Goal: Task Accomplishment & Management: Manage account settings

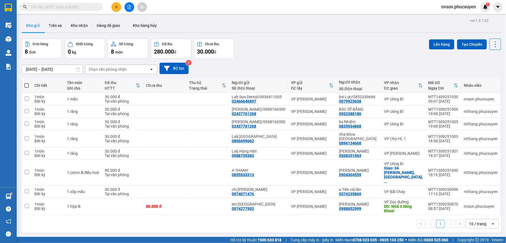
click at [115, 8] on icon "plus" at bounding box center [116, 7] width 4 height 4
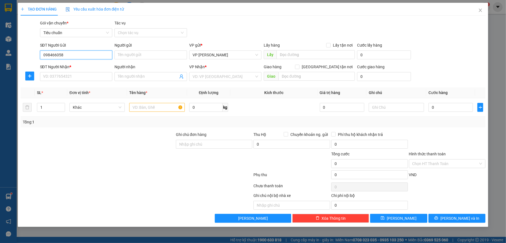
type input "0984660588"
click at [89, 58] on input "0984660588" at bounding box center [76, 55] width 72 height 9
click at [87, 66] on div "0984660588 - Lab [PERSON_NAME]" at bounding box center [76, 66] width 66 height 6
type input "Lab [PERSON_NAME]"
type input "0984660588"
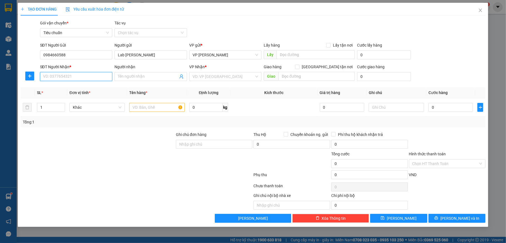
click at [85, 74] on input "SĐT Người Nhận *" at bounding box center [76, 76] width 72 height 9
click at [99, 100] on div "0974482336 - Lab [PERSON_NAME]" at bounding box center [76, 96] width 72 height 9
type input "0974482336"
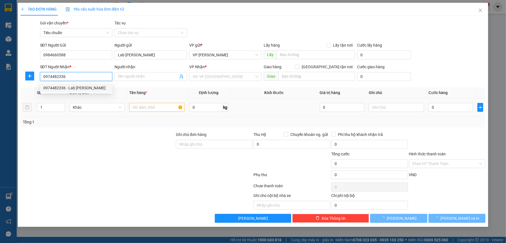
type input "Lab [PERSON_NAME]"
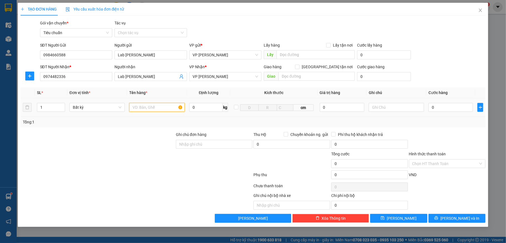
click at [159, 109] on input "text" at bounding box center [156, 107] width 55 height 9
type input "1 mẫu"
click at [453, 109] on input "0" at bounding box center [450, 107] width 44 height 9
type input "30"
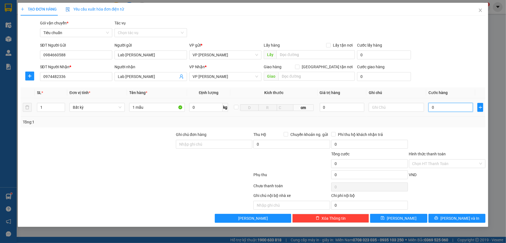
type input "30"
type input "30.000"
click at [462, 71] on div "SĐT Người Nhận * 0974482336 Người nhận Lab [PERSON_NAME] VP Nhận * VP [PERSON_N…" at bounding box center [263, 73] width 448 height 19
click at [459, 164] on input "Hình thức thanh toán" at bounding box center [445, 164] width 66 height 8
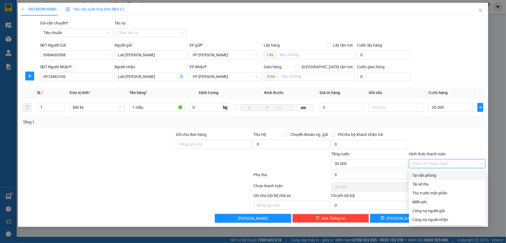
click at [452, 174] on div "Tại văn phòng" at bounding box center [447, 175] width 70 height 6
type input "0"
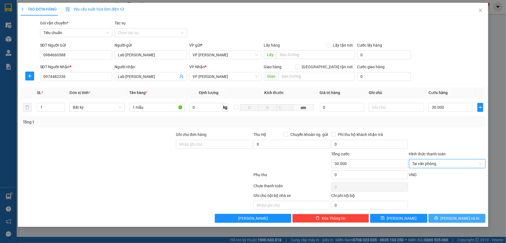
click at [457, 219] on span "[PERSON_NAME] và In" at bounding box center [459, 218] width 39 height 6
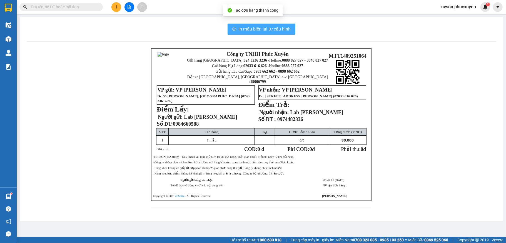
click at [263, 31] on span "In mẫu biên lai tự cấu hình" at bounding box center [264, 29] width 52 height 7
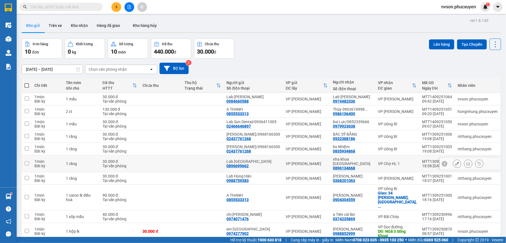
scroll to position [26, 0]
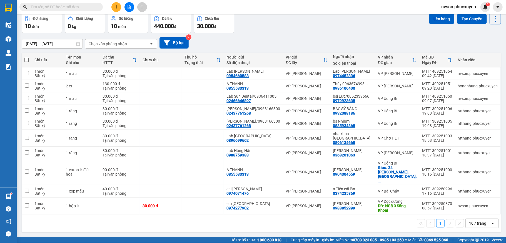
click at [26, 59] on span at bounding box center [26, 60] width 4 height 4
click at [27, 57] on input "checkbox" at bounding box center [27, 57] width 0 height 0
checkbox input "true"
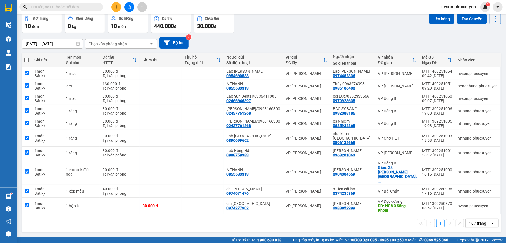
checkbox input "true"
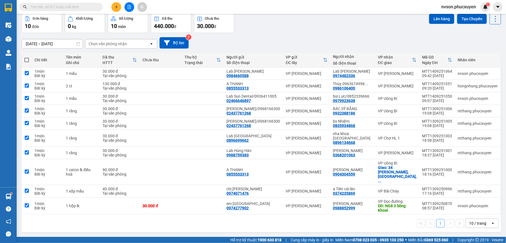
checkbox input "true"
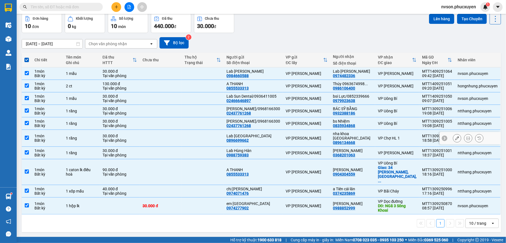
scroll to position [0, 0]
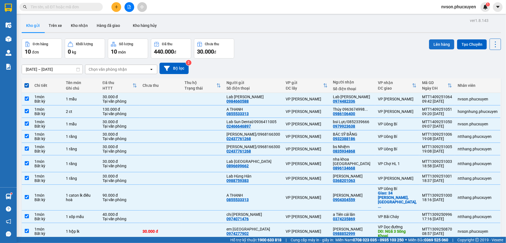
click at [433, 46] on button "Lên hàng" at bounding box center [441, 44] width 25 height 10
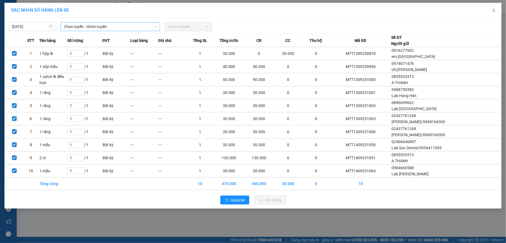
click at [79, 22] on div "Chọn tuyến - nhóm tuyến" at bounding box center [110, 26] width 99 height 9
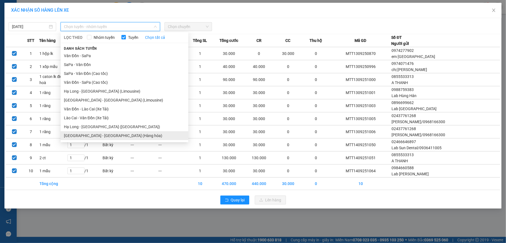
click at [93, 135] on li "[GEOGRAPHIC_DATA] - [GEOGRAPHIC_DATA] (Hàng hóa)" at bounding box center [125, 135] width 128 height 9
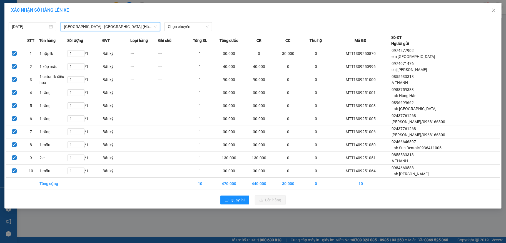
click at [184, 19] on div "[DATE] [GEOGRAPHIC_DATA] - [GEOGRAPHIC_DATA] ([GEOGRAPHIC_DATA]) [GEOGRAPHIC_DA…" at bounding box center [253, 25] width 494 height 12
click at [185, 25] on span "Chọn chuyến" at bounding box center [188, 26] width 41 height 8
click at [190, 44] on div "10:00" at bounding box center [189, 47] width 43 height 6
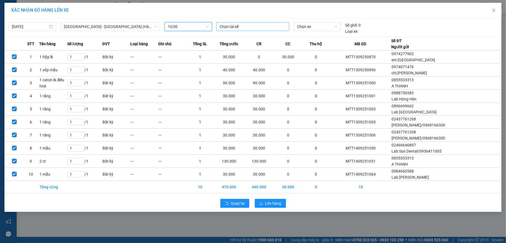
click at [276, 27] on div at bounding box center [252, 26] width 70 height 7
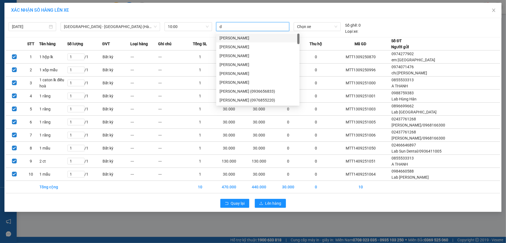
type input "d"
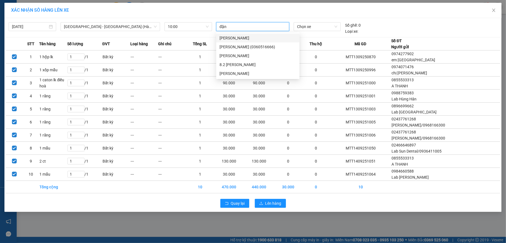
type input "[PERSON_NAME]"
click at [250, 54] on div "[PERSON_NAME]" at bounding box center [257, 56] width 77 height 6
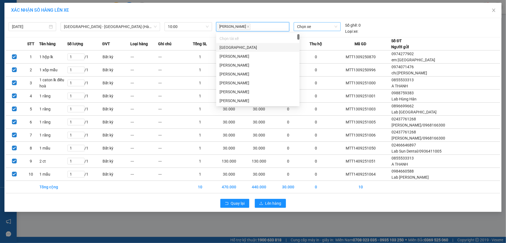
click at [307, 30] on span "Chọn xe" at bounding box center [317, 26] width 41 height 8
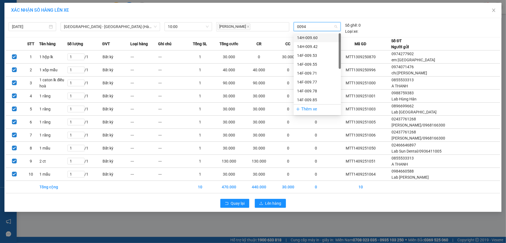
type input "00942"
click at [316, 38] on div "14H-009.42" at bounding box center [317, 38] width 41 height 6
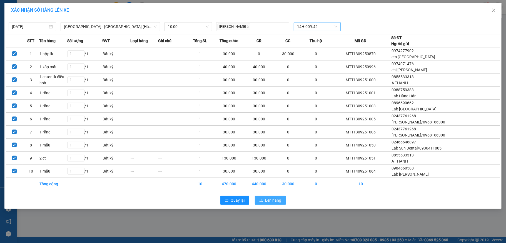
click at [269, 202] on span "Lên hàng" at bounding box center [273, 200] width 16 height 6
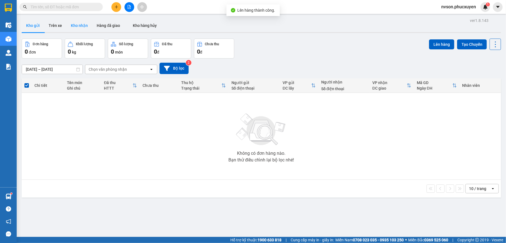
click at [87, 28] on button "Kho nhận" at bounding box center [79, 25] width 26 height 13
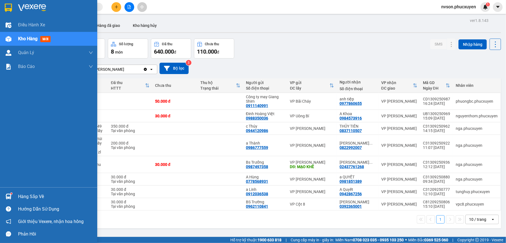
click at [7, 198] on img at bounding box center [9, 197] width 6 height 6
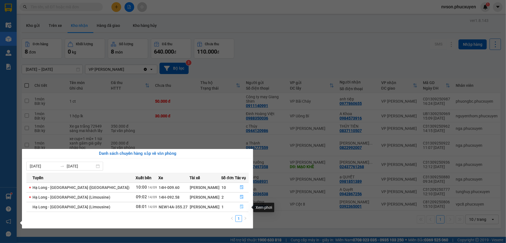
click at [240, 205] on icon "file-done" at bounding box center [242, 207] width 4 height 4
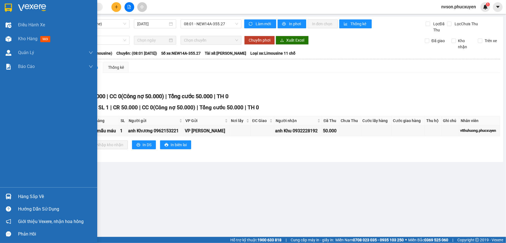
click at [15, 192] on div "Hàng sắp về" at bounding box center [48, 196] width 97 height 12
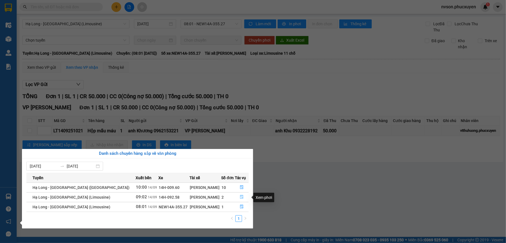
click at [240, 196] on icon "file-done" at bounding box center [242, 197] width 4 height 4
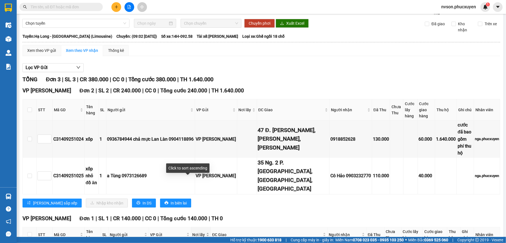
scroll to position [54, 0]
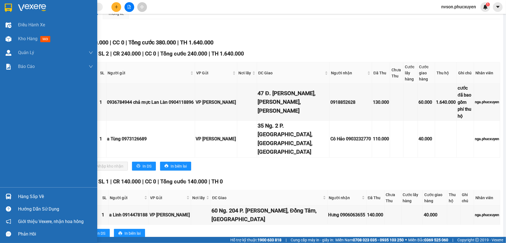
click at [32, 193] on div "Hàng sắp về" at bounding box center [55, 197] width 75 height 8
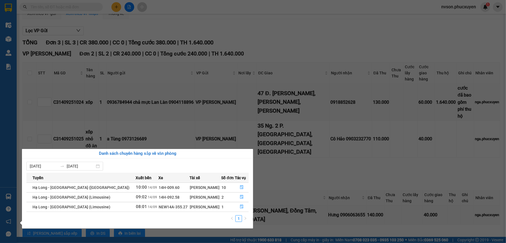
click at [263, 31] on section "Kết quả tìm kiếm ( 0 ) Bộ lọc No Data nvson.phucxuyen 1 Điều hành xe Kho hàng m…" at bounding box center [253, 121] width 506 height 243
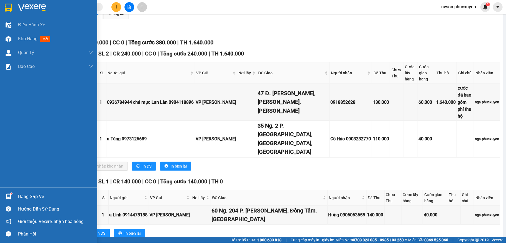
click at [11, 191] on div "Hàng sắp về" at bounding box center [48, 196] width 97 height 12
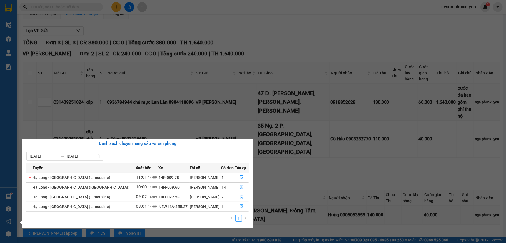
click at [235, 205] on button "button" at bounding box center [242, 206] width 14 height 9
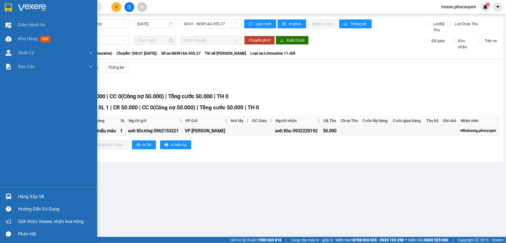
click at [2, 200] on div "Hàng sắp về" at bounding box center [48, 196] width 97 height 12
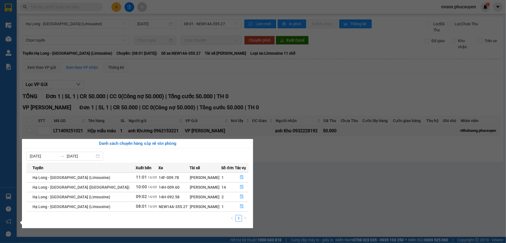
click at [295, 184] on section "Kết quả tìm kiếm ( 0 ) Bộ lọc No Data nvson.phucxuyen 1 Điều hành xe Kho hàng m…" at bounding box center [253, 121] width 506 height 243
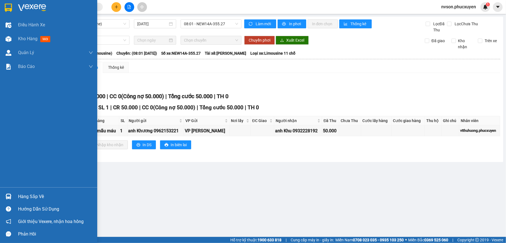
click at [6, 191] on div "Hàng sắp về" at bounding box center [48, 196] width 97 height 12
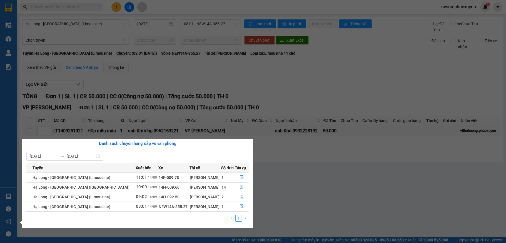
click at [289, 170] on section "Kết quả tìm kiếm ( 0 ) Bộ lọc No Data nvson.phucxuyen 1 Điều hành xe Kho hàng m…" at bounding box center [253, 121] width 506 height 243
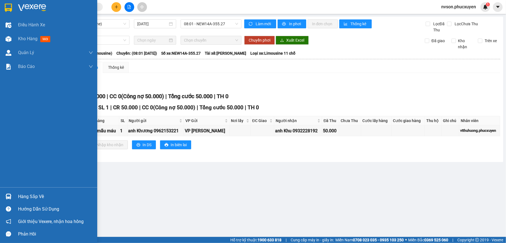
click at [11, 193] on div at bounding box center [9, 197] width 10 height 10
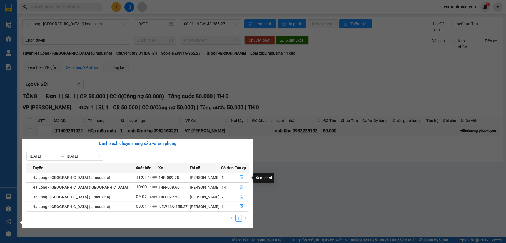
click at [242, 176] on button "button" at bounding box center [242, 177] width 14 height 9
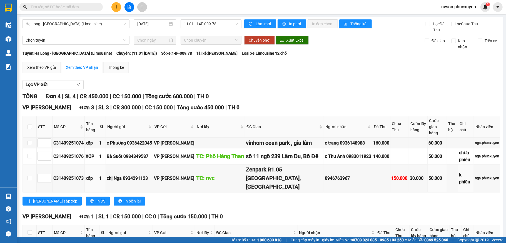
scroll to position [50, 0]
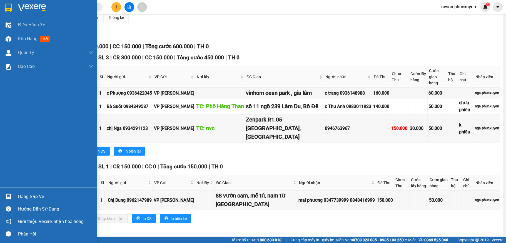
click at [9, 202] on div "Hàng sắp về" at bounding box center [48, 196] width 97 height 12
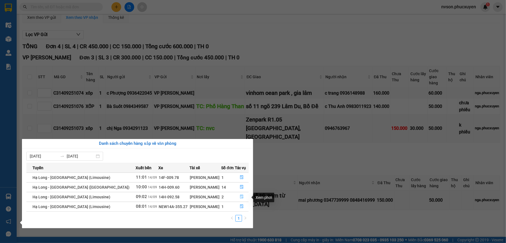
click at [237, 197] on button "button" at bounding box center [242, 197] width 14 height 9
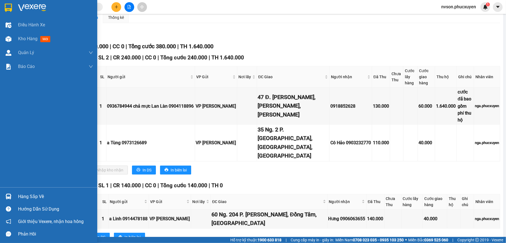
click at [9, 192] on div at bounding box center [9, 197] width 10 height 10
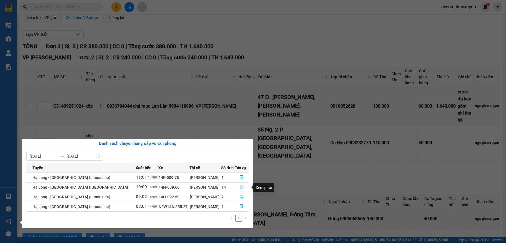
click at [241, 187] on icon "file-done" at bounding box center [241, 187] width 3 height 4
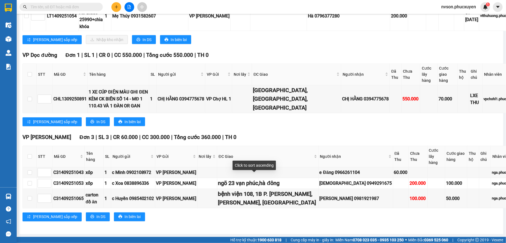
scroll to position [642, 0]
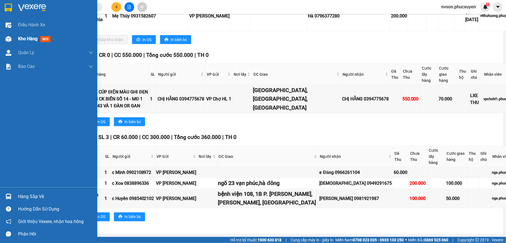
click at [12, 40] on div at bounding box center [9, 39] width 10 height 10
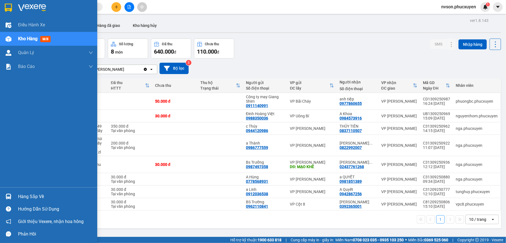
click at [13, 198] on div "Hàng sắp về" at bounding box center [48, 196] width 97 height 12
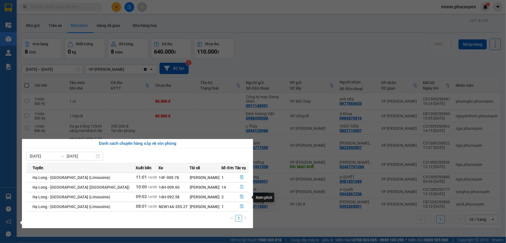
click at [240, 188] on icon "file-done" at bounding box center [241, 187] width 3 height 4
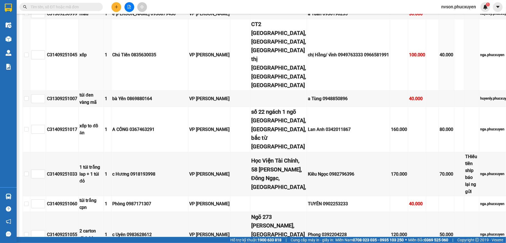
scroll to position [112, 0]
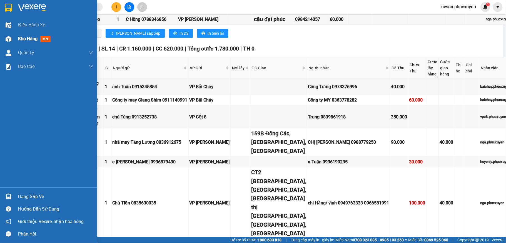
click at [28, 38] on span "Kho hàng" at bounding box center [27, 38] width 19 height 5
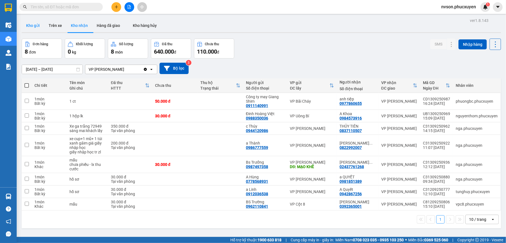
click at [34, 22] on button "Kho gửi" at bounding box center [33, 25] width 22 height 13
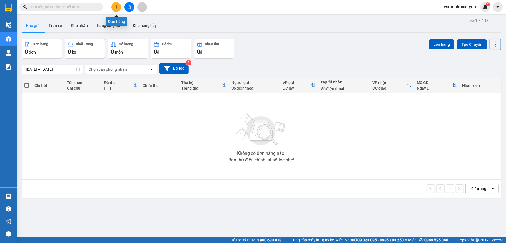
click at [116, 8] on icon "plus" at bounding box center [116, 6] width 0 height 3
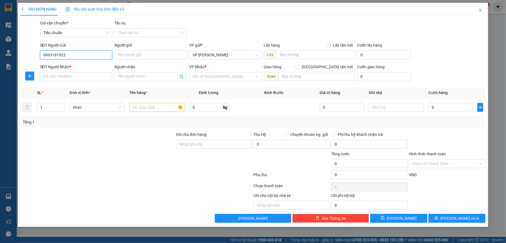
click at [80, 51] on input "0963181922" at bounding box center [76, 55] width 72 height 9
type input "0963181922"
click at [133, 54] on input "Người gửi" at bounding box center [150, 55] width 72 height 9
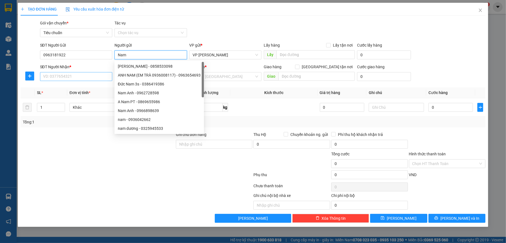
type input "Nam"
click at [89, 79] on input "SĐT Người Nhận *" at bounding box center [76, 76] width 72 height 9
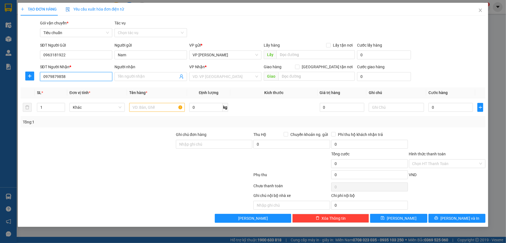
click at [94, 77] on input "0979879858" at bounding box center [76, 76] width 72 height 9
type input "0979879858"
click at [131, 81] on span at bounding box center [150, 76] width 72 height 9
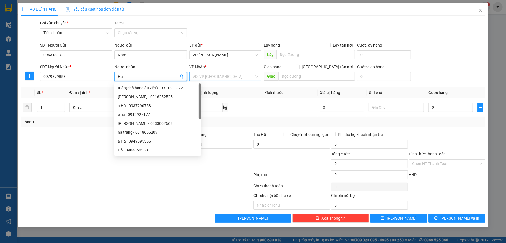
type input "Hà"
click at [203, 73] on input "search" at bounding box center [223, 76] width 62 height 8
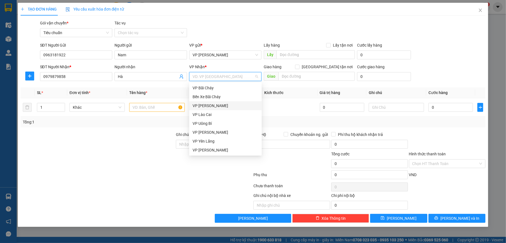
click at [211, 105] on div "VP [PERSON_NAME]" at bounding box center [225, 106] width 66 height 6
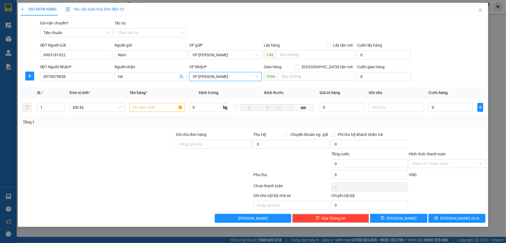
click at [216, 78] on span "VP [PERSON_NAME]" at bounding box center [225, 76] width 66 height 8
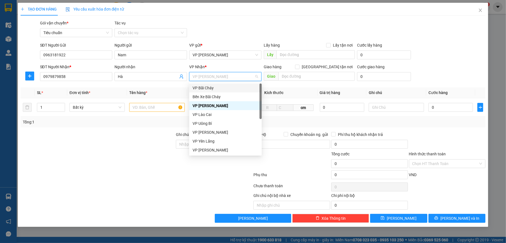
click at [217, 89] on div "VP Bãi Cháy" at bounding box center [225, 88] width 66 height 6
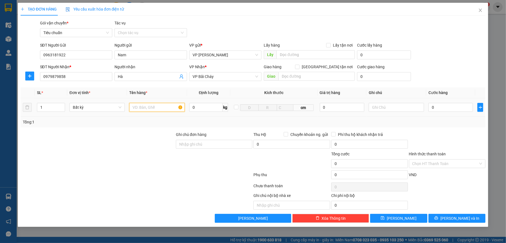
click at [162, 106] on input "text" at bounding box center [156, 107] width 55 height 9
type input "1 xe số jupiter"
click at [437, 111] on input "0" at bounding box center [450, 107] width 44 height 9
type input "30"
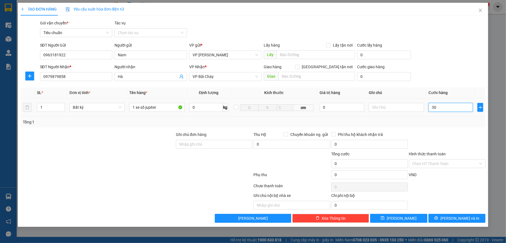
type input "30"
type input "300"
type input "300.000"
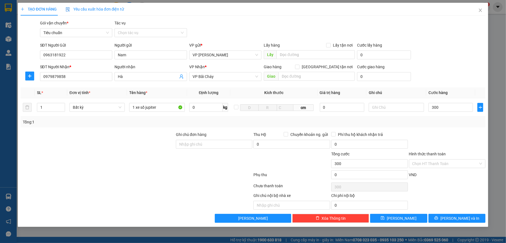
type input "300.000"
click at [460, 62] on form "SĐT Người Gửi 0963181922 Người gửi Nam VP gửi * VP [PERSON_NAME] Lấy hàng Lấy t…" at bounding box center [253, 62] width 465 height 41
click at [162, 106] on input "1 xe số jupiter" at bounding box center [156, 107] width 55 height 9
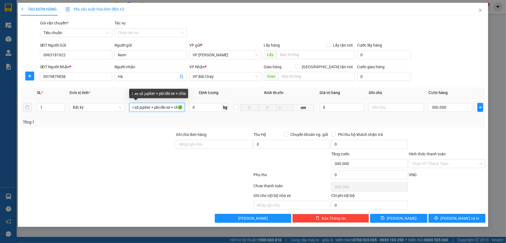
scroll to position [0, 9]
type input "1 xe số jupiter + pbi dki xe + chìa"
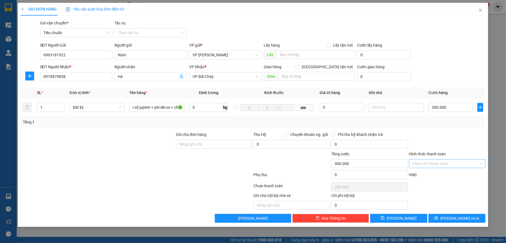
click at [444, 166] on input "Hình thức thanh toán" at bounding box center [445, 164] width 66 height 8
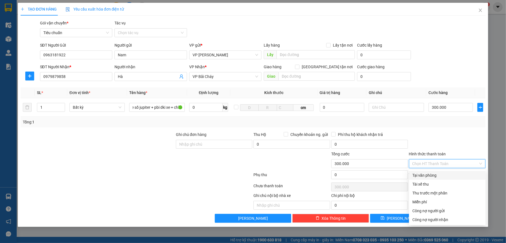
scroll to position [0, 0]
click at [443, 177] on div "Tại văn phòng" at bounding box center [447, 175] width 70 height 6
type input "0"
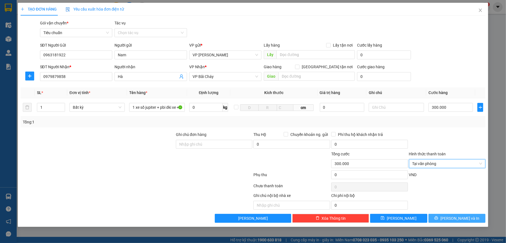
click at [458, 219] on span "[PERSON_NAME] và In" at bounding box center [459, 218] width 39 height 6
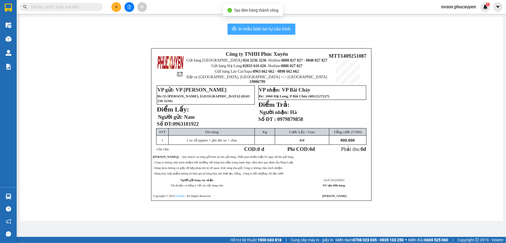
click at [258, 31] on span "In mẫu biên lai tự cấu hình" at bounding box center [264, 29] width 52 height 7
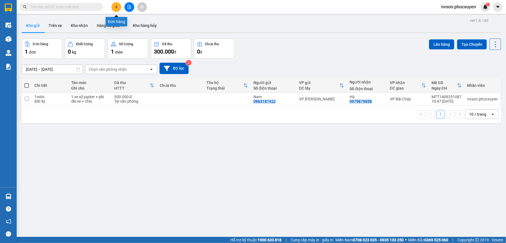
click at [114, 5] on icon "plus" at bounding box center [116, 7] width 4 height 4
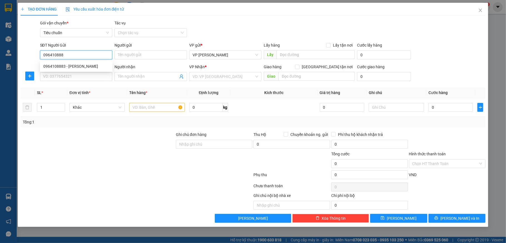
type input "0964108883"
click at [83, 65] on div "0964108883 - [PERSON_NAME]" at bounding box center [76, 66] width 66 height 6
type input "[PERSON_NAME]"
type input "0964108883"
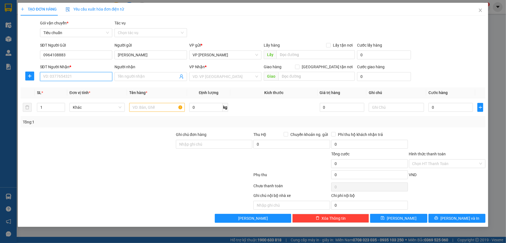
click at [77, 76] on input "SĐT Người Nhận *" at bounding box center [76, 76] width 72 height 9
click at [86, 88] on div "0989556811 - chị Thảo kế toán vpub" at bounding box center [76, 88] width 66 height 6
type input "0989556811"
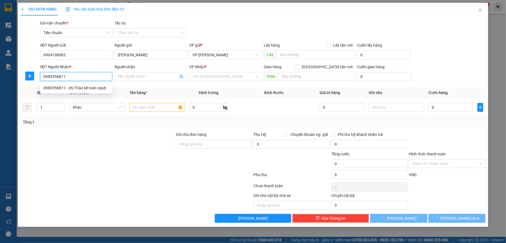
type input "chị Thảo kế toán vpub"
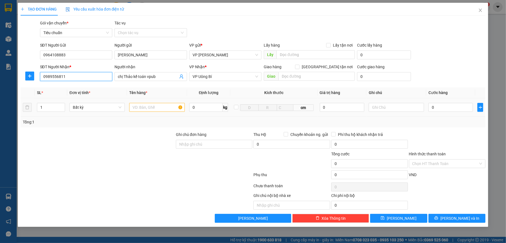
type input "0989556811"
click at [152, 109] on input "text" at bounding box center [156, 107] width 55 height 9
type input "1 ct"
click at [437, 165] on input "Hình thức thanh toán" at bounding box center [445, 164] width 66 height 8
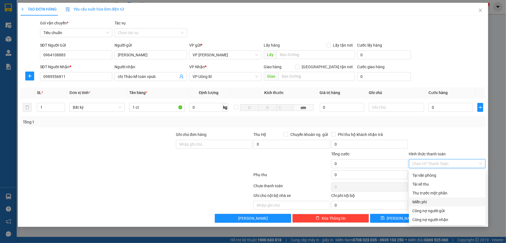
click at [446, 200] on div "Miễn phí" at bounding box center [447, 202] width 70 height 6
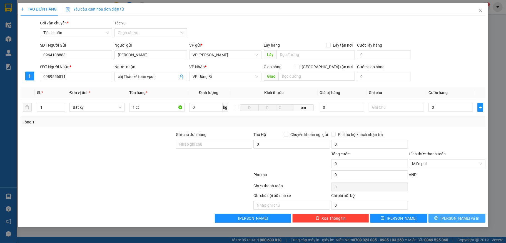
click at [455, 218] on span "[PERSON_NAME] và In" at bounding box center [459, 218] width 39 height 6
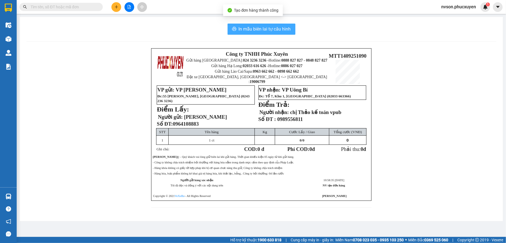
click at [247, 34] on button "In mẫu biên lai tự cấu hình" at bounding box center [261, 29] width 68 height 11
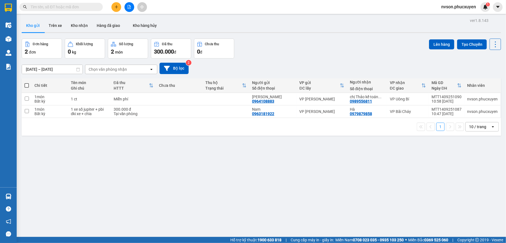
click at [56, 8] on input "text" at bounding box center [64, 7] width 66 height 6
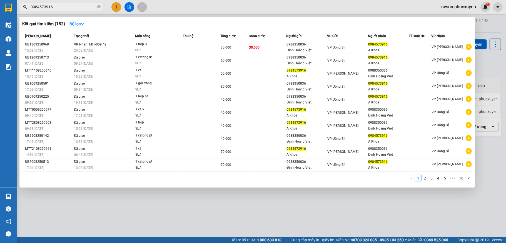
type input "0984573916"
drag, startPoint x: 97, startPoint y: 204, endPoint x: 11, endPoint y: 193, distance: 86.0
click at [97, 205] on div at bounding box center [253, 121] width 506 height 243
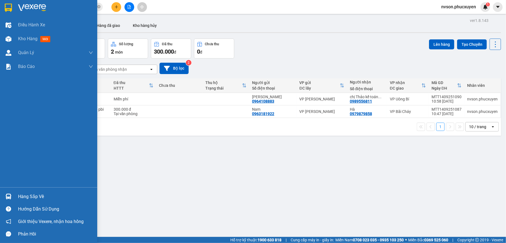
click at [4, 192] on div at bounding box center [9, 197] width 10 height 10
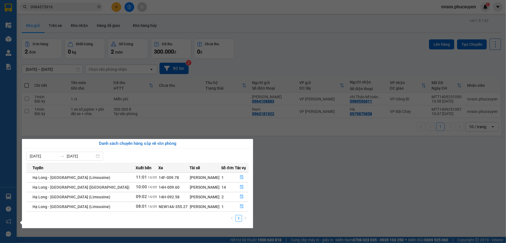
click at [114, 1] on section "Kết quả tìm kiếm ( 152 ) Bộ lọc Mã ĐH Trạng thái Món hàng Thu hộ Tổng cước Chưa…" at bounding box center [253, 121] width 506 height 243
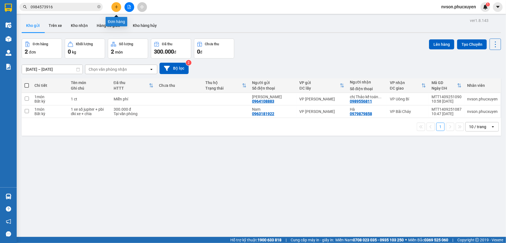
click at [116, 7] on icon "plus" at bounding box center [116, 7] width 4 height 4
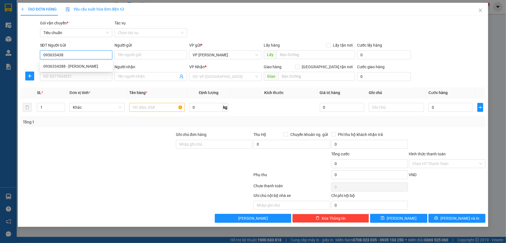
type input "0936334388"
click at [89, 65] on div "0936334388 - [PERSON_NAME]" at bounding box center [76, 66] width 66 height 6
type input "[PERSON_NAME]"
type input "0936334388"
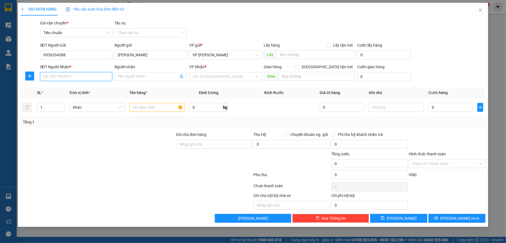
click at [85, 75] on input "SĐT Người Nhận *" at bounding box center [76, 76] width 72 height 9
click at [90, 87] on div "0949042402 - Chị Hương" at bounding box center [76, 88] width 66 height 6
type input "0949042402"
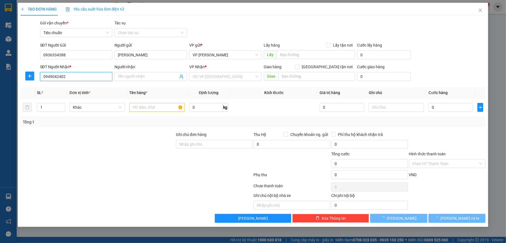
type input "Chị Hương"
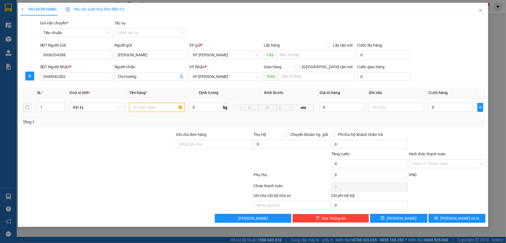
click at [156, 108] on input "text" at bounding box center [156, 107] width 55 height 9
type input "1 túi thuốc"
click at [456, 111] on input "0" at bounding box center [450, 107] width 44 height 9
click at [435, 76] on div "SĐT Người Nhận * 0949042402 Người nhận Chị Hương VP Nhận * VP Hạ Long Giao hàng…" at bounding box center [263, 73] width 448 height 19
click at [446, 168] on input "Hình thức thanh toán" at bounding box center [445, 164] width 66 height 8
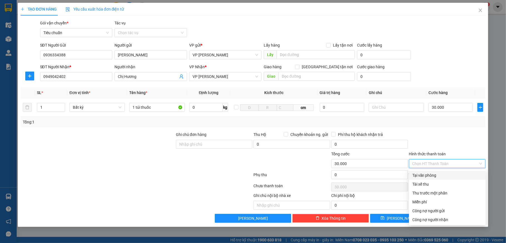
click at [446, 168] on input "Hình thức thanh toán" at bounding box center [445, 164] width 66 height 8
click at [444, 173] on div "Tại văn phòng" at bounding box center [447, 175] width 70 height 6
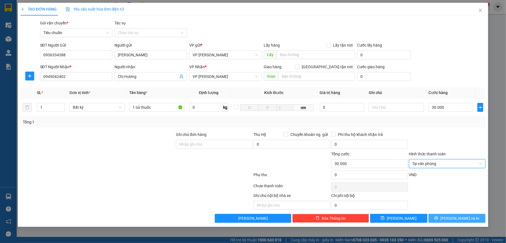
click at [467, 217] on button "[PERSON_NAME] và In" at bounding box center [456, 218] width 57 height 9
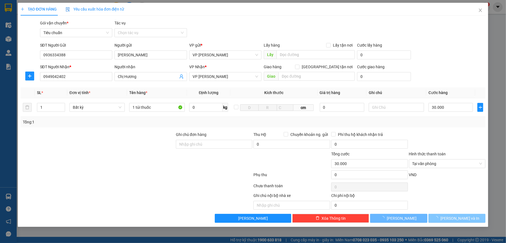
click at [468, 218] on button "[PERSON_NAME] và In" at bounding box center [456, 218] width 57 height 9
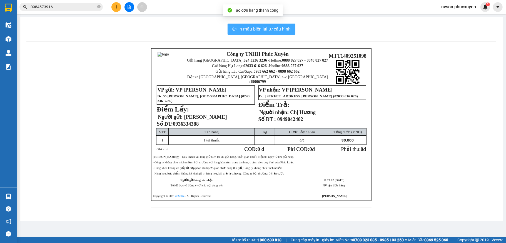
click at [265, 28] on span "In mẫu biên lai tự cấu hình" at bounding box center [264, 29] width 52 height 7
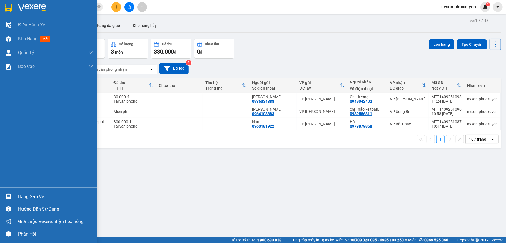
click at [3, 199] on div "Hàng sắp về" at bounding box center [48, 196] width 97 height 12
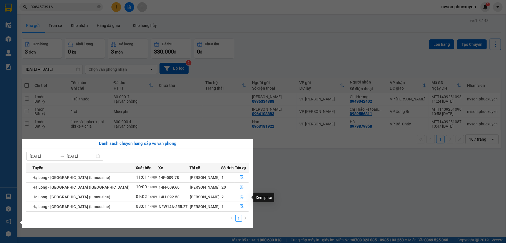
click at [240, 198] on icon "file-done" at bounding box center [242, 197] width 4 height 4
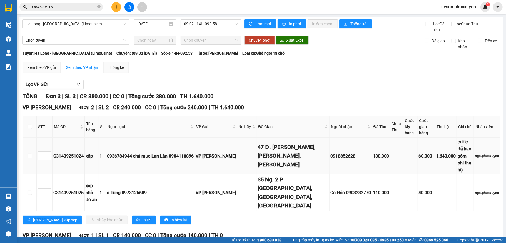
click at [74, 155] on div "C31409251024" at bounding box center [68, 156] width 30 height 7
click at [117, 8] on icon "plus" at bounding box center [116, 7] width 4 height 4
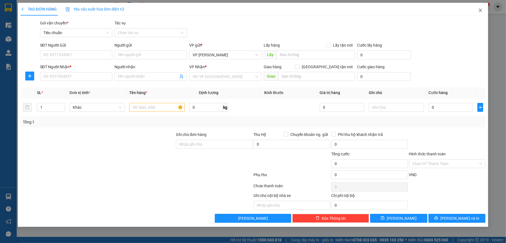
click at [482, 12] on icon "close" at bounding box center [480, 10] width 4 height 4
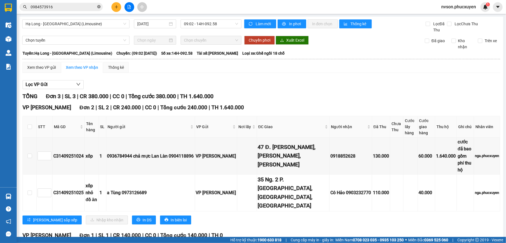
click at [98, 7] on icon "close-circle" at bounding box center [98, 6] width 3 height 3
paste input "C31409251024"
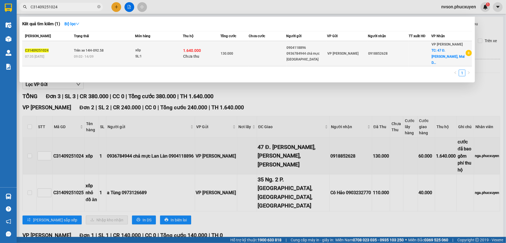
type input "C31409251024"
click at [144, 47] on div "xốp" at bounding box center [156, 50] width 42 height 6
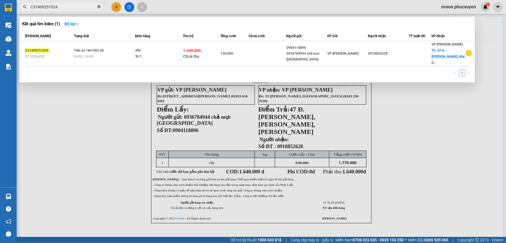
click at [97, 8] on icon "close-circle" at bounding box center [98, 6] width 3 height 3
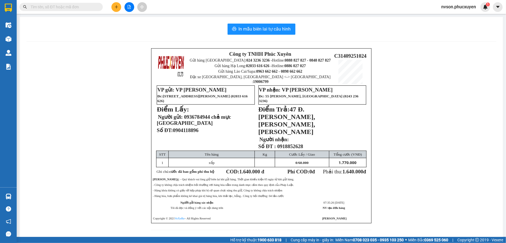
click at [79, 8] on input "text" at bounding box center [64, 7] width 66 height 6
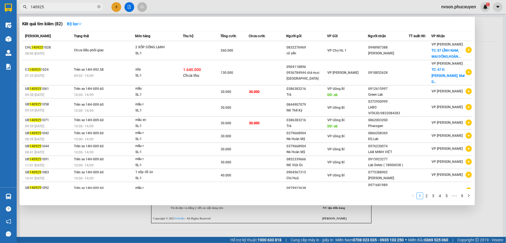
click at [64, 7] on input "140925" at bounding box center [64, 7] width 66 height 6
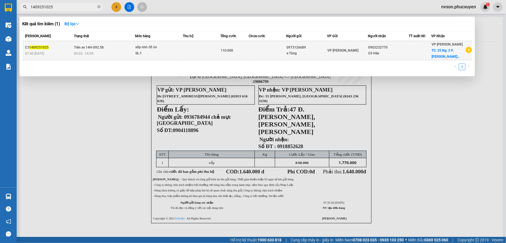
type input "1409251025"
click at [163, 52] on div "SL: 1" at bounding box center [156, 54] width 42 height 6
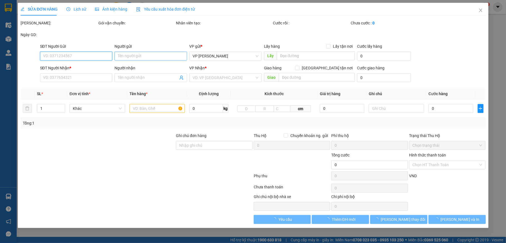
type input "0973126689"
type input "a Tùng"
type input "0903232770"
type input "Cô Hảo"
checkbox input "true"
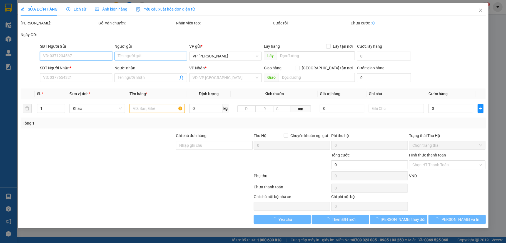
type input "35 Ng. 2 P. [GEOGRAPHIC_DATA], [GEOGRAPHIC_DATA], [GEOGRAPHIC_DATA]"
type input "110.000"
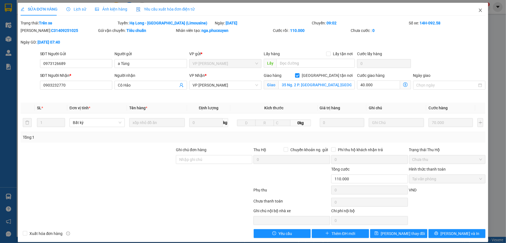
click at [474, 13] on span "Close" at bounding box center [480, 11] width 16 height 16
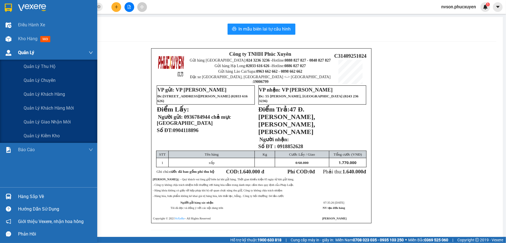
click at [26, 50] on span "Quản Lý" at bounding box center [26, 52] width 16 height 7
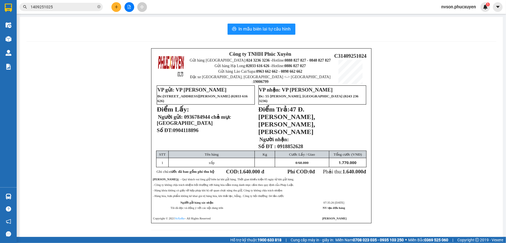
click at [29, 124] on div "Công ty TNHH Phúc Xuyên Gửi hàng [GEOGRAPHIC_DATA]: 024 3236 3236 - Hotline: 08…" at bounding box center [260, 142] width 469 height 189
click at [66, 7] on input "1409251025" at bounding box center [64, 7] width 66 height 6
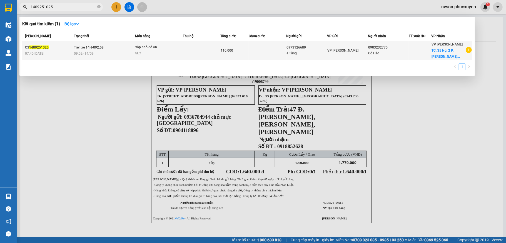
click at [124, 51] on div "09:02 [DATE]" at bounding box center [104, 54] width 61 height 6
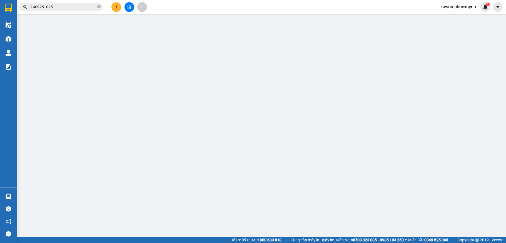
type input "0973126689"
type input "a Tùng"
type input "0903232770"
type input "Cô Hảo"
checkbox input "true"
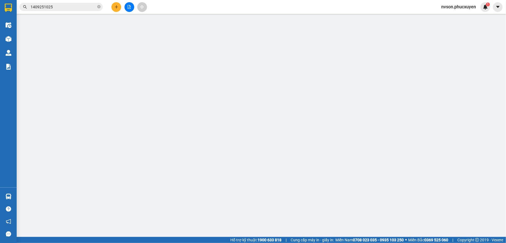
type input "35 Ng. 2 P. [GEOGRAPHIC_DATA], [GEOGRAPHIC_DATA], [GEOGRAPHIC_DATA]"
type input "110.000"
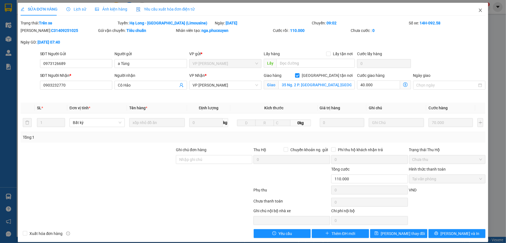
click at [477, 11] on span "Close" at bounding box center [480, 11] width 16 height 16
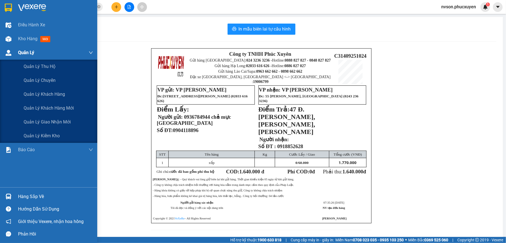
click at [10, 53] on img at bounding box center [9, 53] width 6 height 6
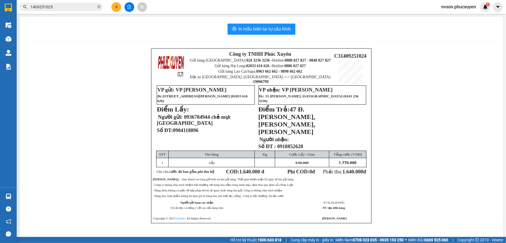
click at [42, 124] on div "Công ty TNHH Phúc Xuyên Gửi hàng [GEOGRAPHIC_DATA]: 024 3236 3236 - Hotline: 08…" at bounding box center [260, 142] width 469 height 189
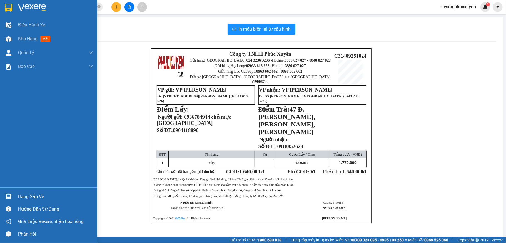
click at [22, 198] on div "Hàng sắp về" at bounding box center [55, 197] width 75 height 8
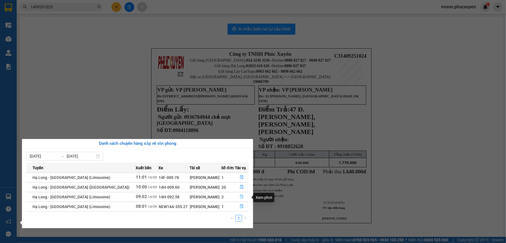
click at [240, 198] on icon "file-done" at bounding box center [242, 197] width 4 height 4
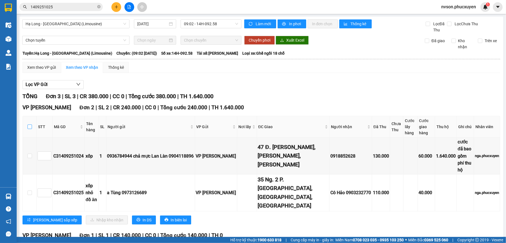
click at [28, 127] on input "checkbox" at bounding box center [29, 127] width 4 height 4
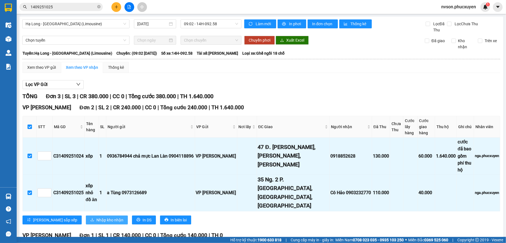
click at [86, 216] on button "Nhập kho nhận" at bounding box center [107, 220] width 42 height 9
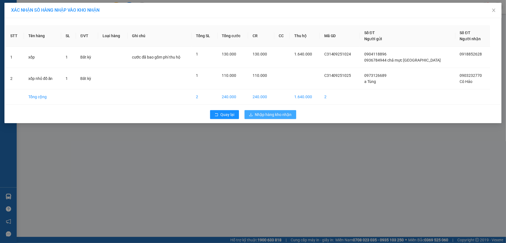
click at [270, 115] on span "Nhập hàng kho nhận" at bounding box center [273, 115] width 37 height 6
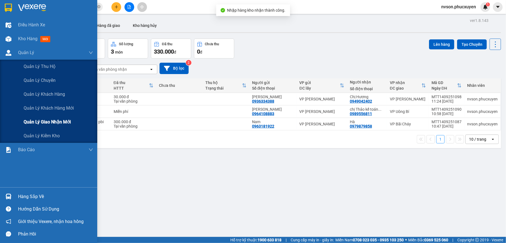
click at [62, 122] on span "Quản lý giao nhận mới" at bounding box center [47, 122] width 47 height 7
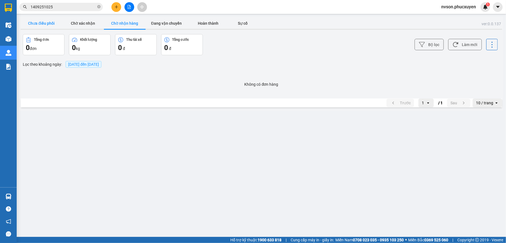
click at [40, 24] on button "Chưa điều phối" at bounding box center [42, 23] width 42 height 11
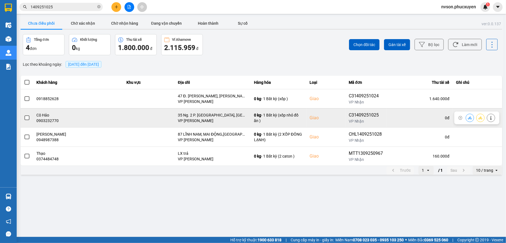
click at [467, 119] on button at bounding box center [470, 118] width 8 height 10
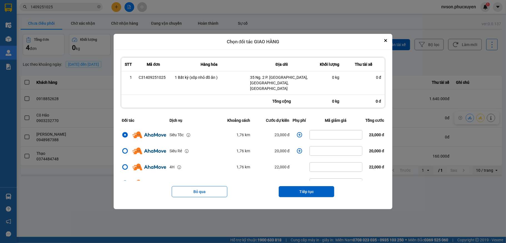
click at [297, 132] on icon "dialog" at bounding box center [299, 135] width 6 height 6
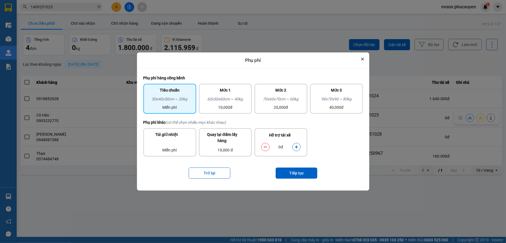
click at [361, 59] on icon "Close" at bounding box center [362, 59] width 2 height 2
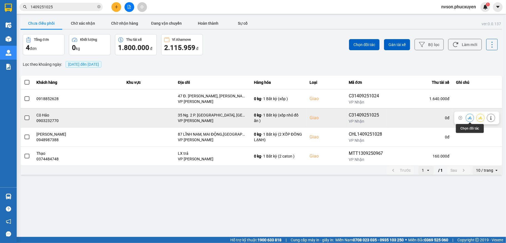
click at [468, 119] on icon at bounding box center [469, 118] width 4 height 4
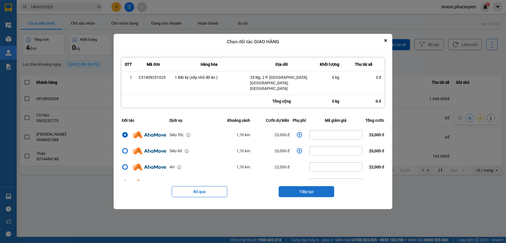
click at [301, 188] on button "Tiếp tục" at bounding box center [306, 191] width 56 height 11
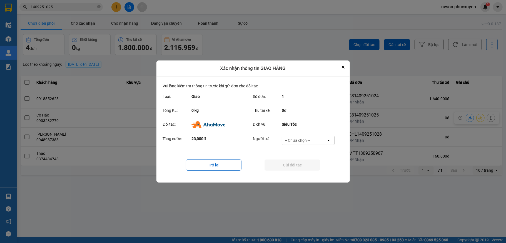
click at [308, 141] on div "-- Chưa chọn --" at bounding box center [297, 141] width 25 height 6
click at [305, 168] on div "Ví Ahamove" at bounding box center [307, 172] width 53 height 10
click at [303, 168] on button "Gửi đối tác" at bounding box center [292, 165] width 56 height 11
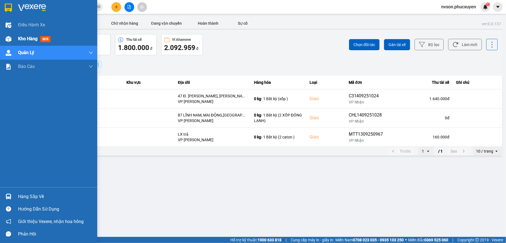
click at [5, 39] on div at bounding box center [9, 39] width 10 height 10
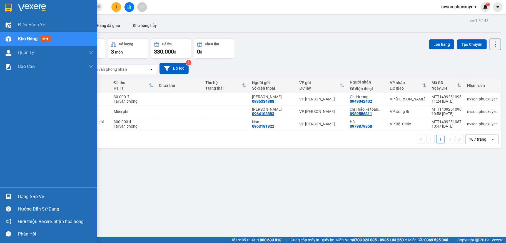
click at [8, 198] on img at bounding box center [9, 197] width 6 height 6
